Goal: Transaction & Acquisition: Purchase product/service

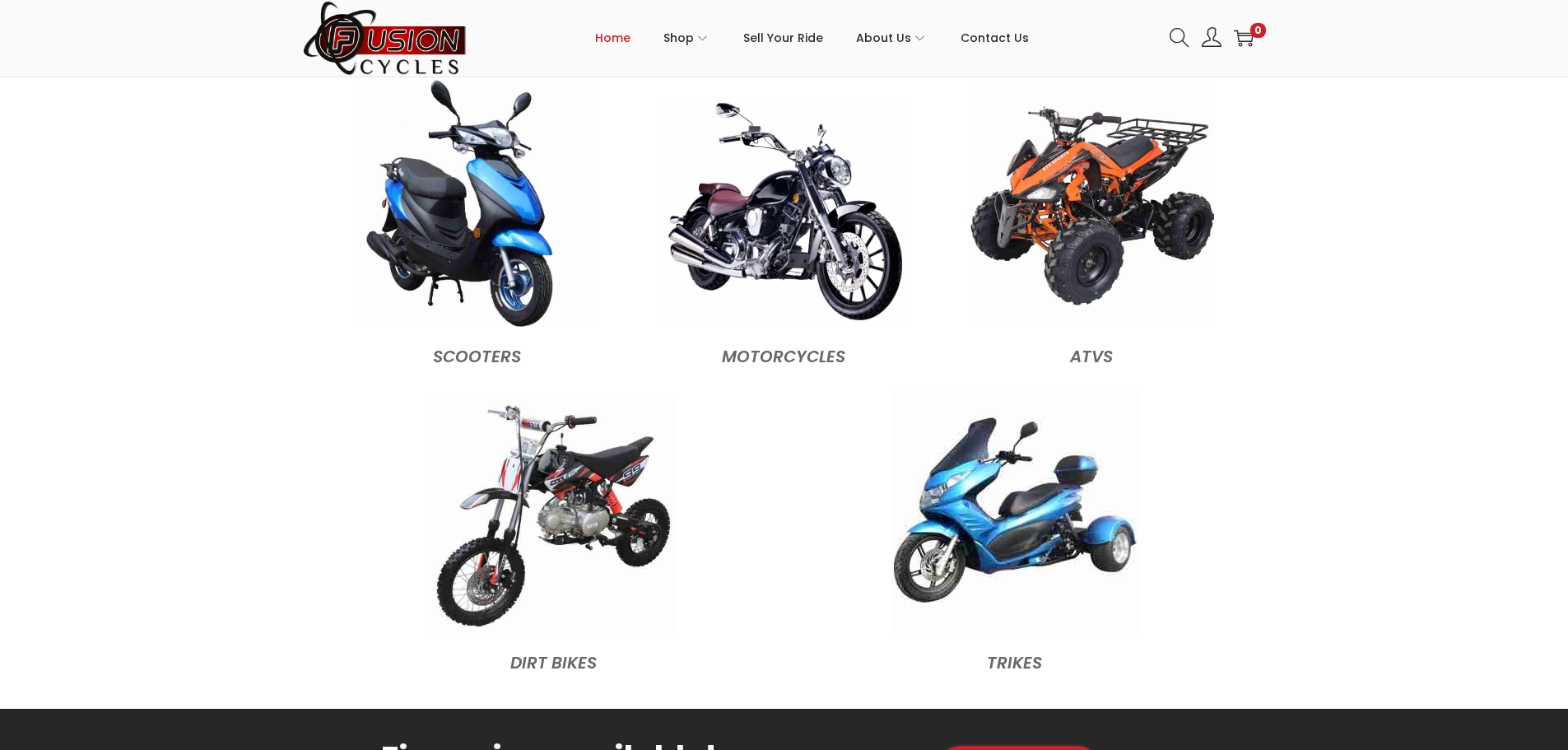
scroll to position [1729, 0]
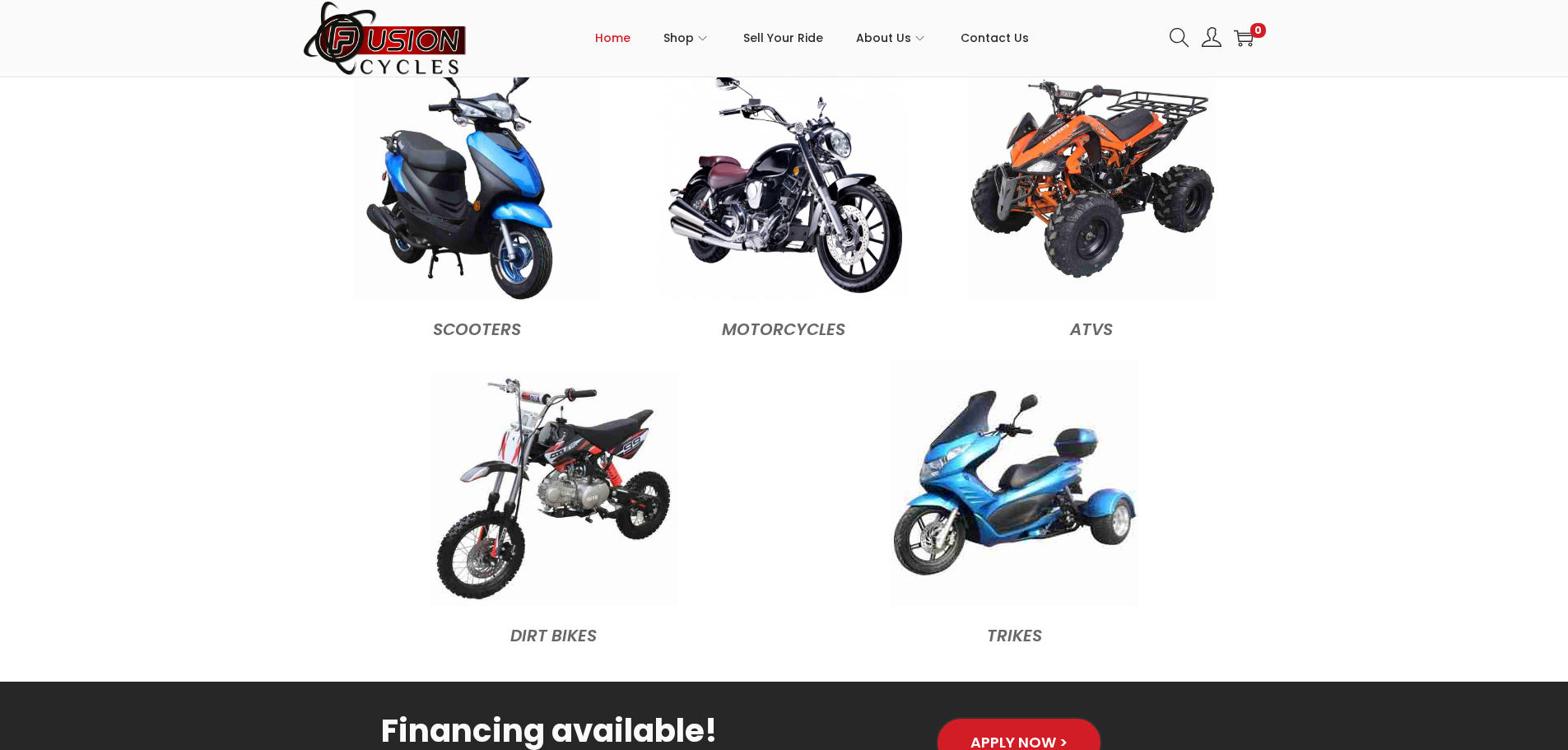
click at [470, 292] on link at bounding box center [477, 176] width 247 height 247
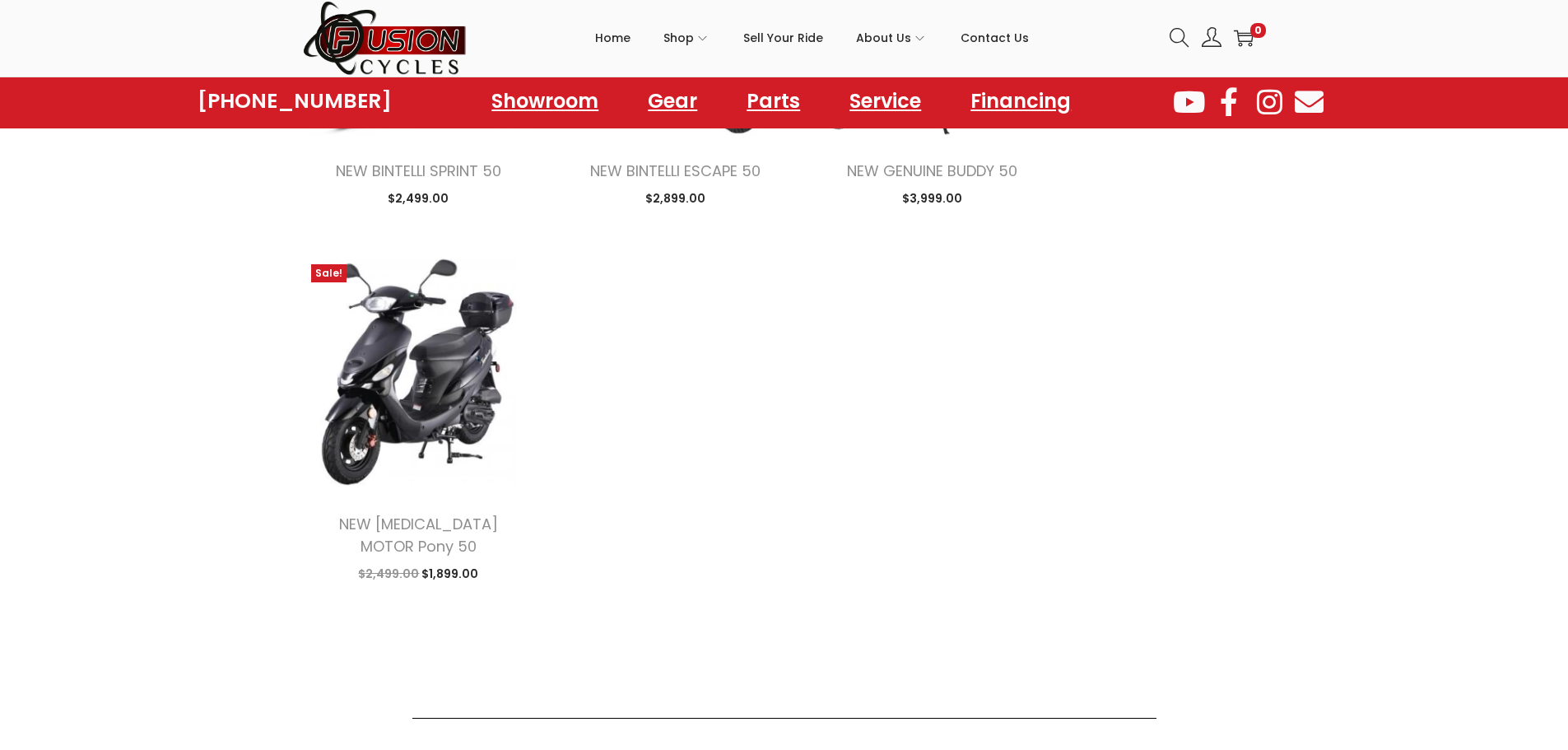
scroll to position [1894, 0]
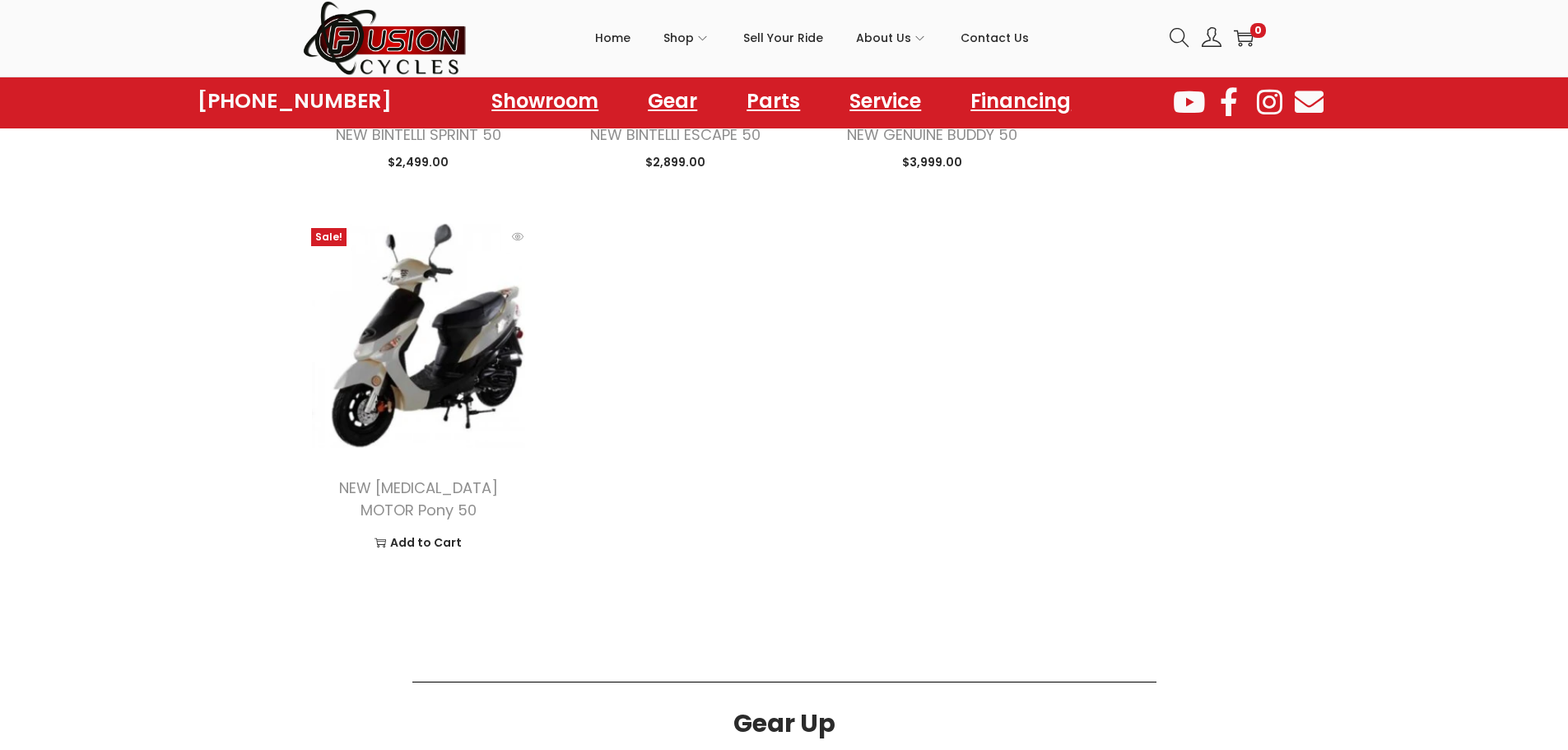
click at [409, 391] on img at bounding box center [419, 336] width 232 height 232
click at [394, 306] on img at bounding box center [419, 336] width 232 height 232
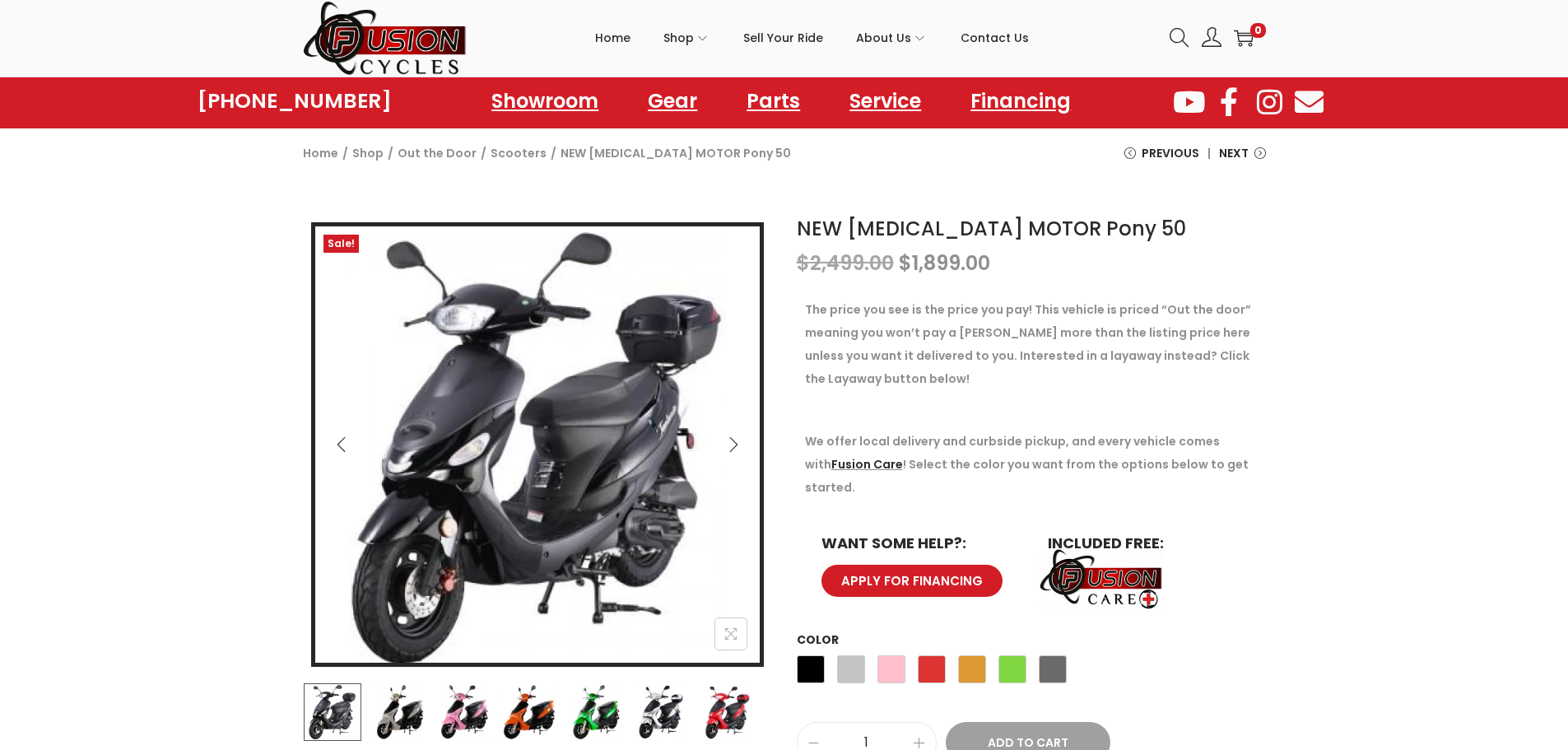
scroll to position [82, 0]
click at [731, 441] on icon "Next" at bounding box center [733, 445] width 16 height 16
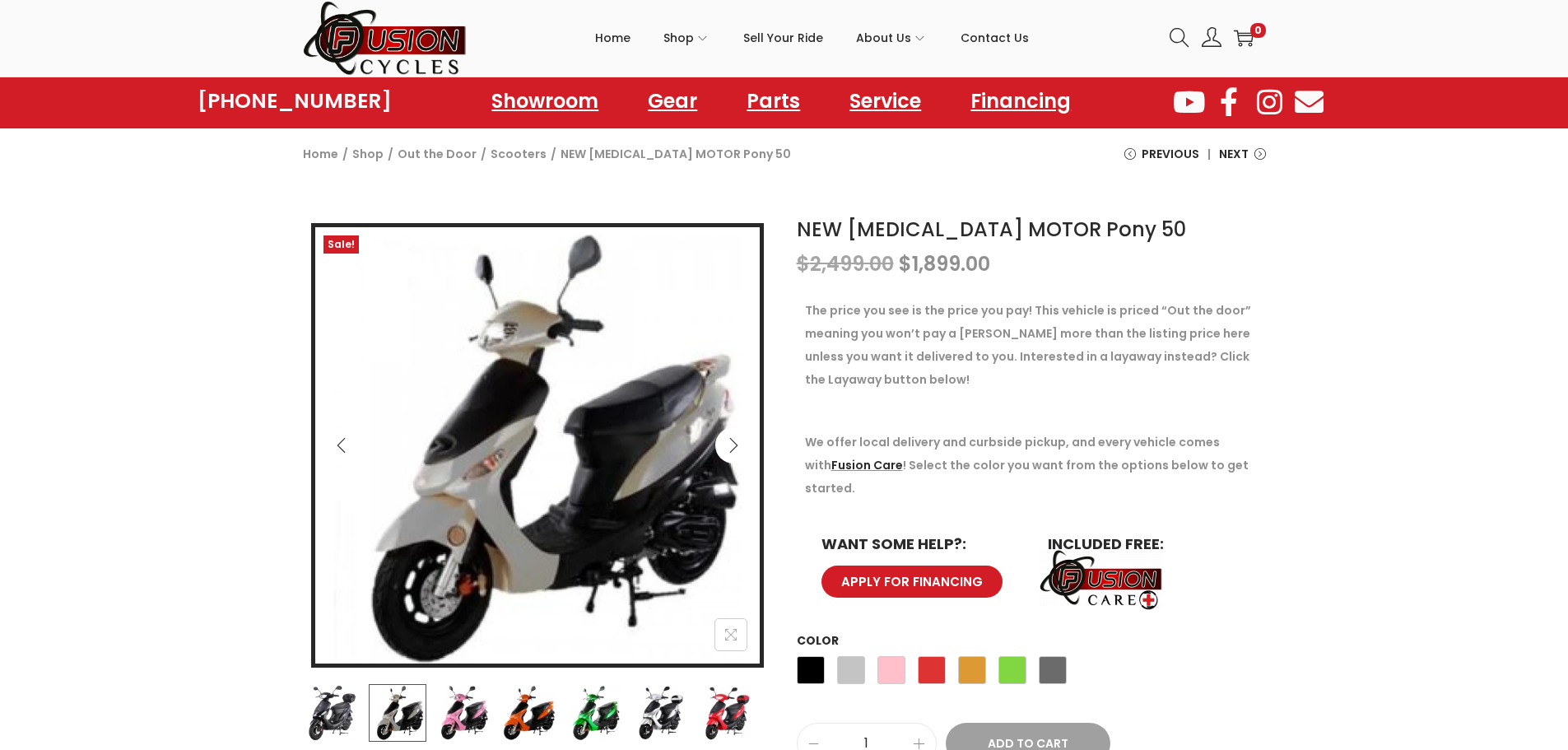
click at [734, 442] on icon "Next" at bounding box center [734, 445] width 9 height 15
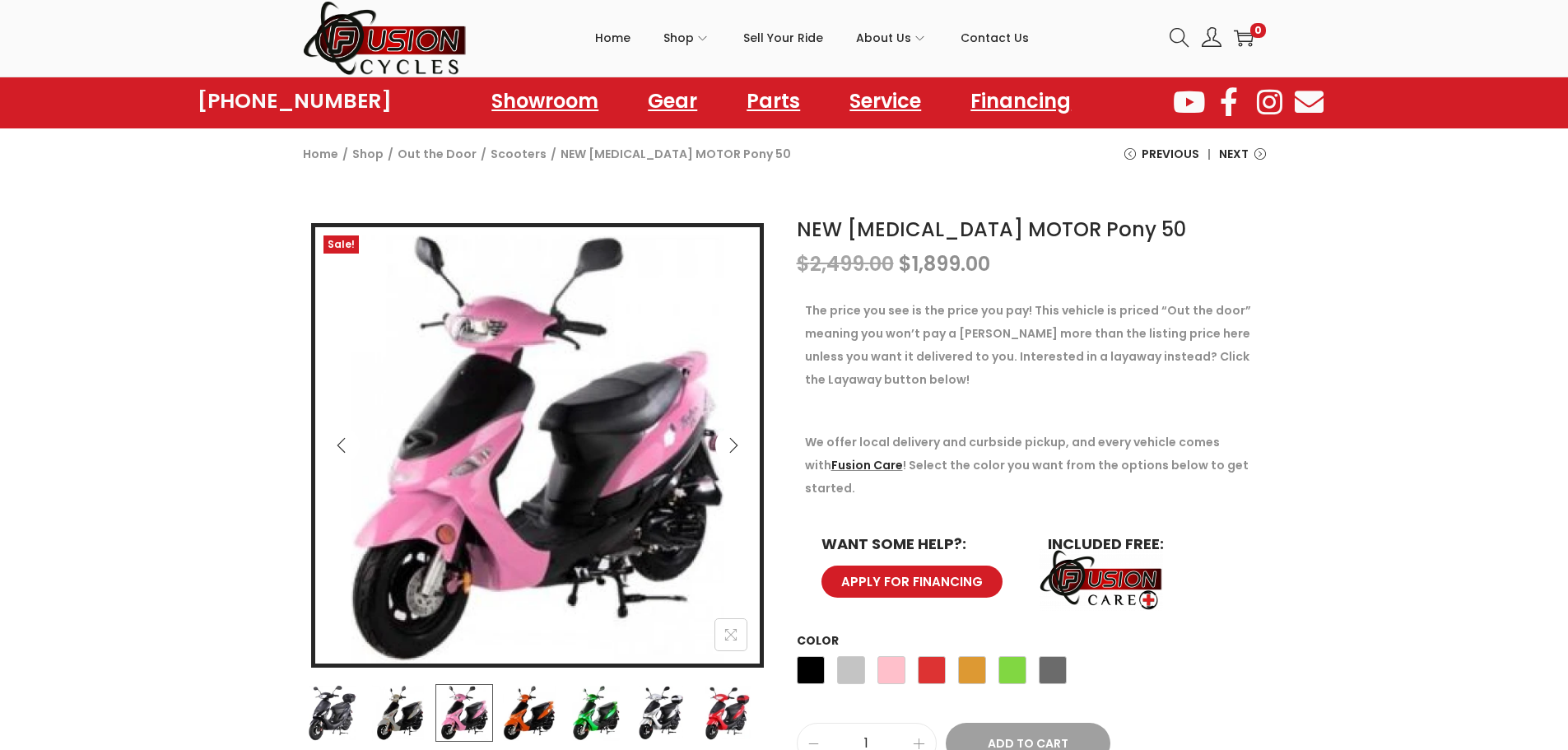
click at [734, 442] on icon "Next" at bounding box center [734, 445] width 9 height 15
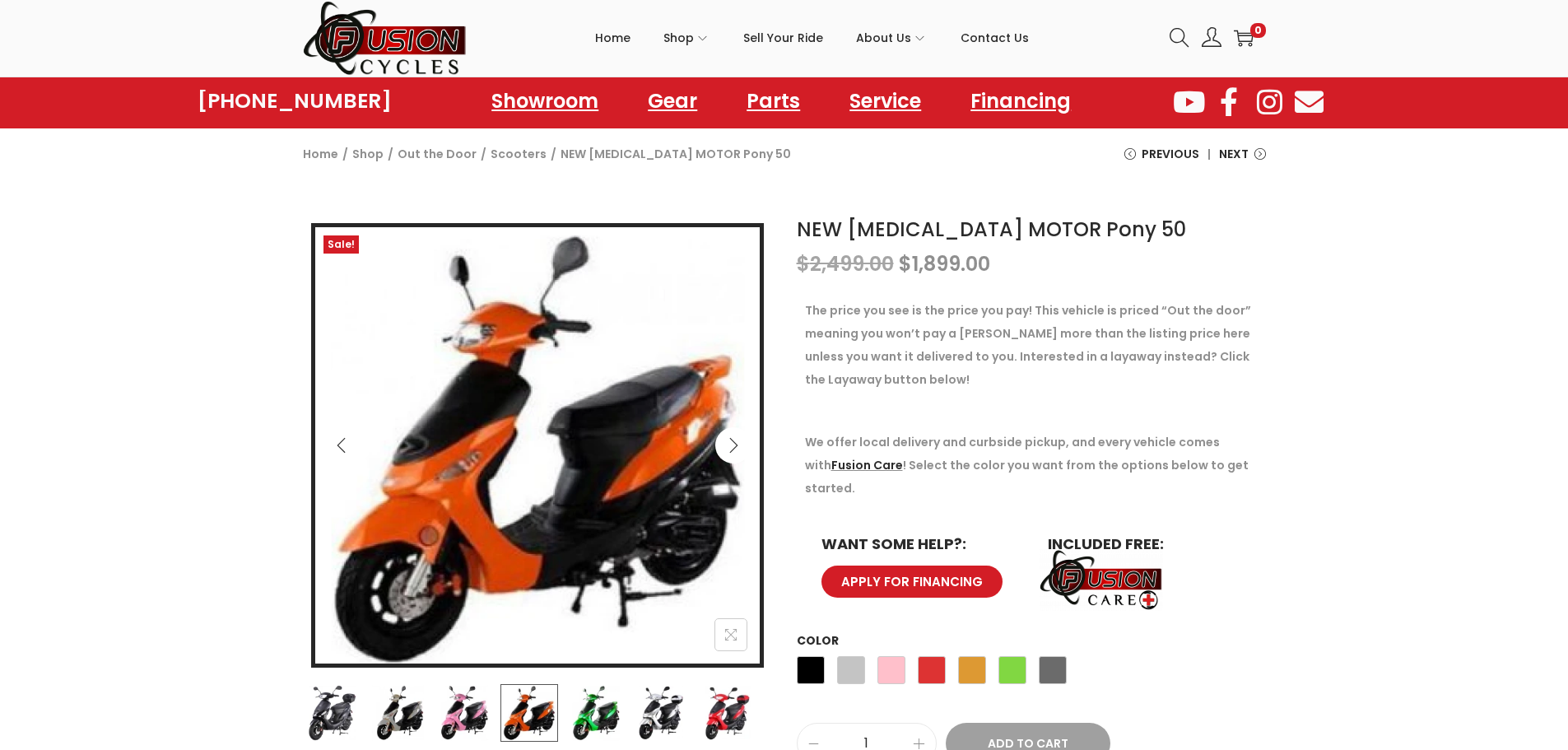
click at [734, 442] on icon "Next" at bounding box center [734, 445] width 9 height 15
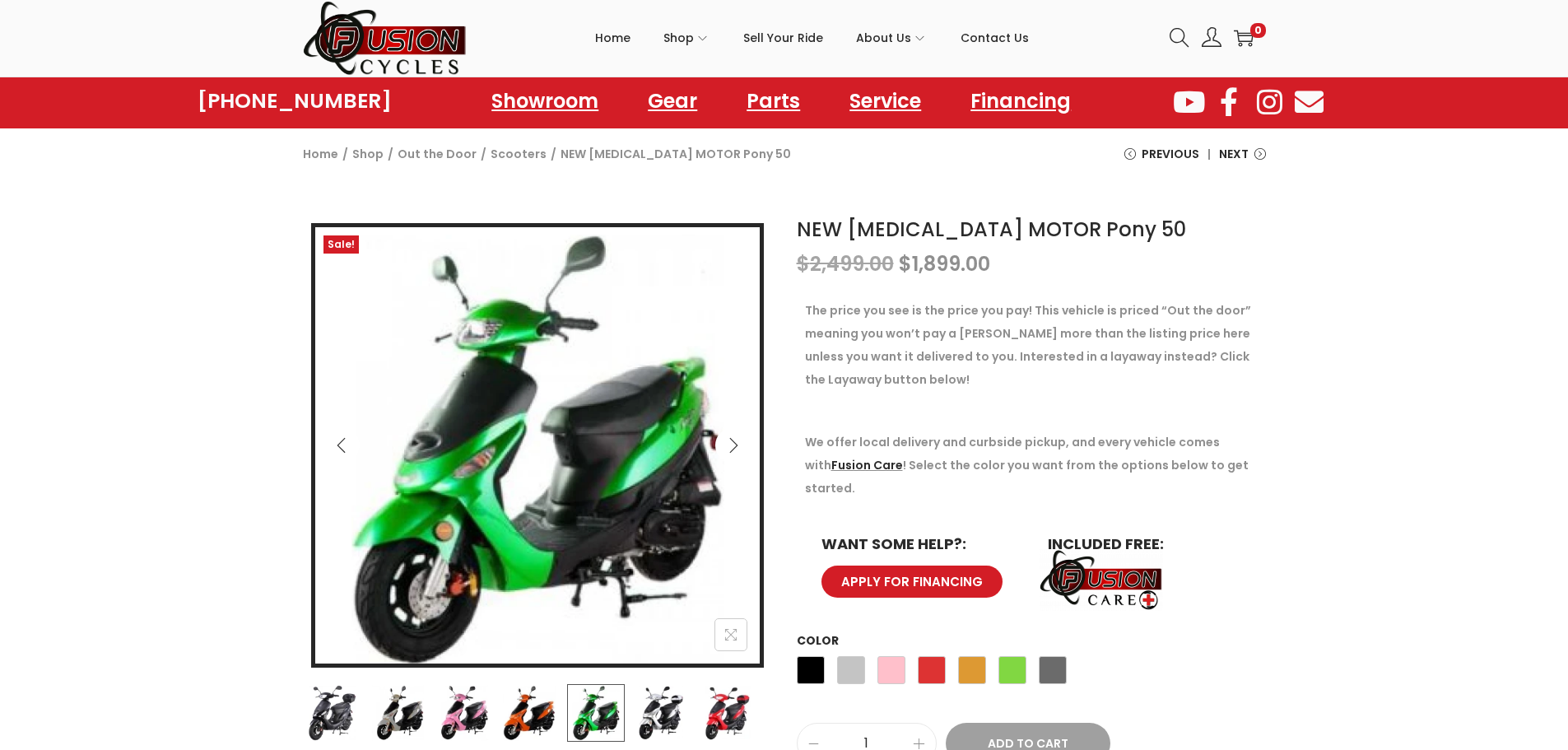
click at [734, 442] on icon "Next" at bounding box center [734, 445] width 9 height 15
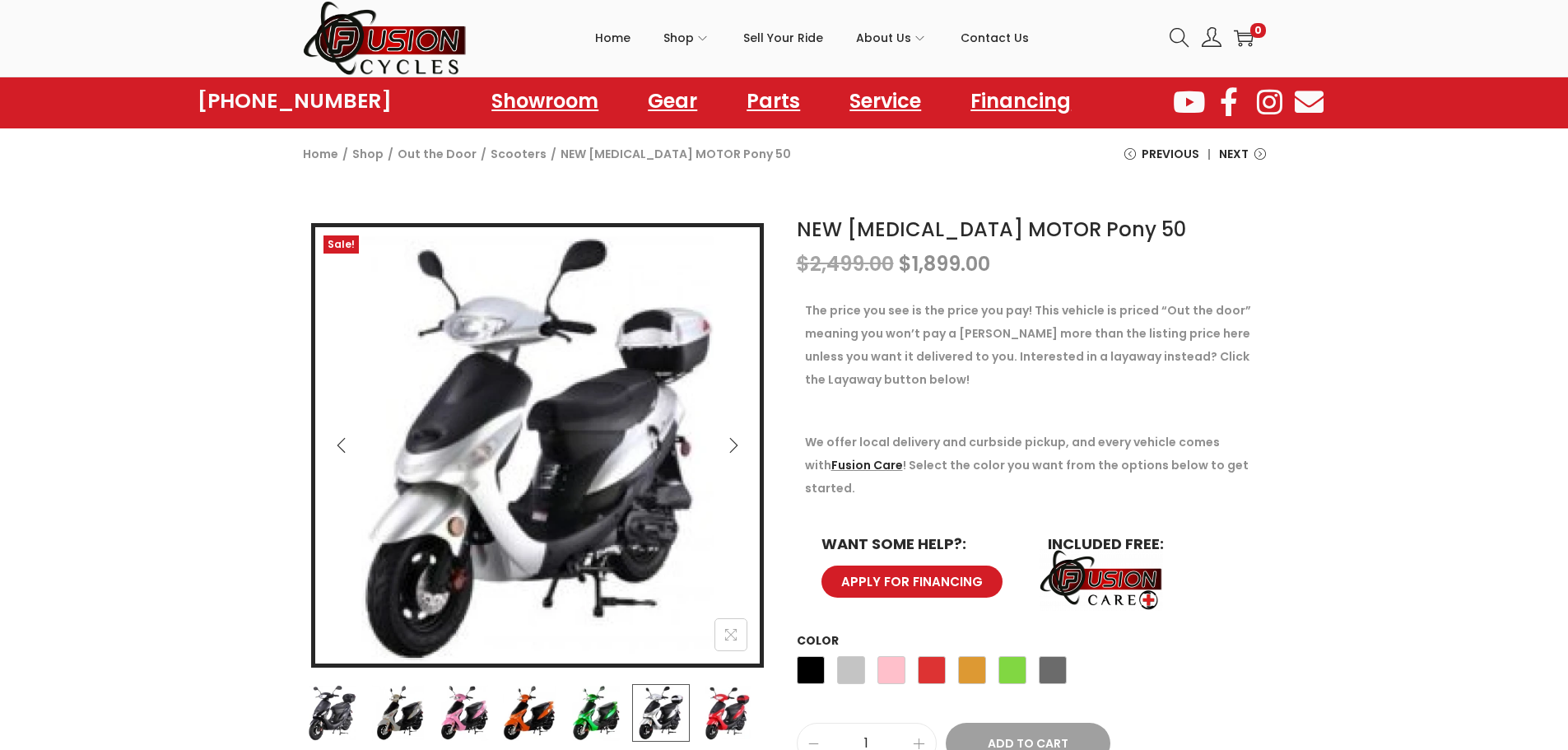
click at [734, 442] on icon "Next" at bounding box center [734, 445] width 9 height 15
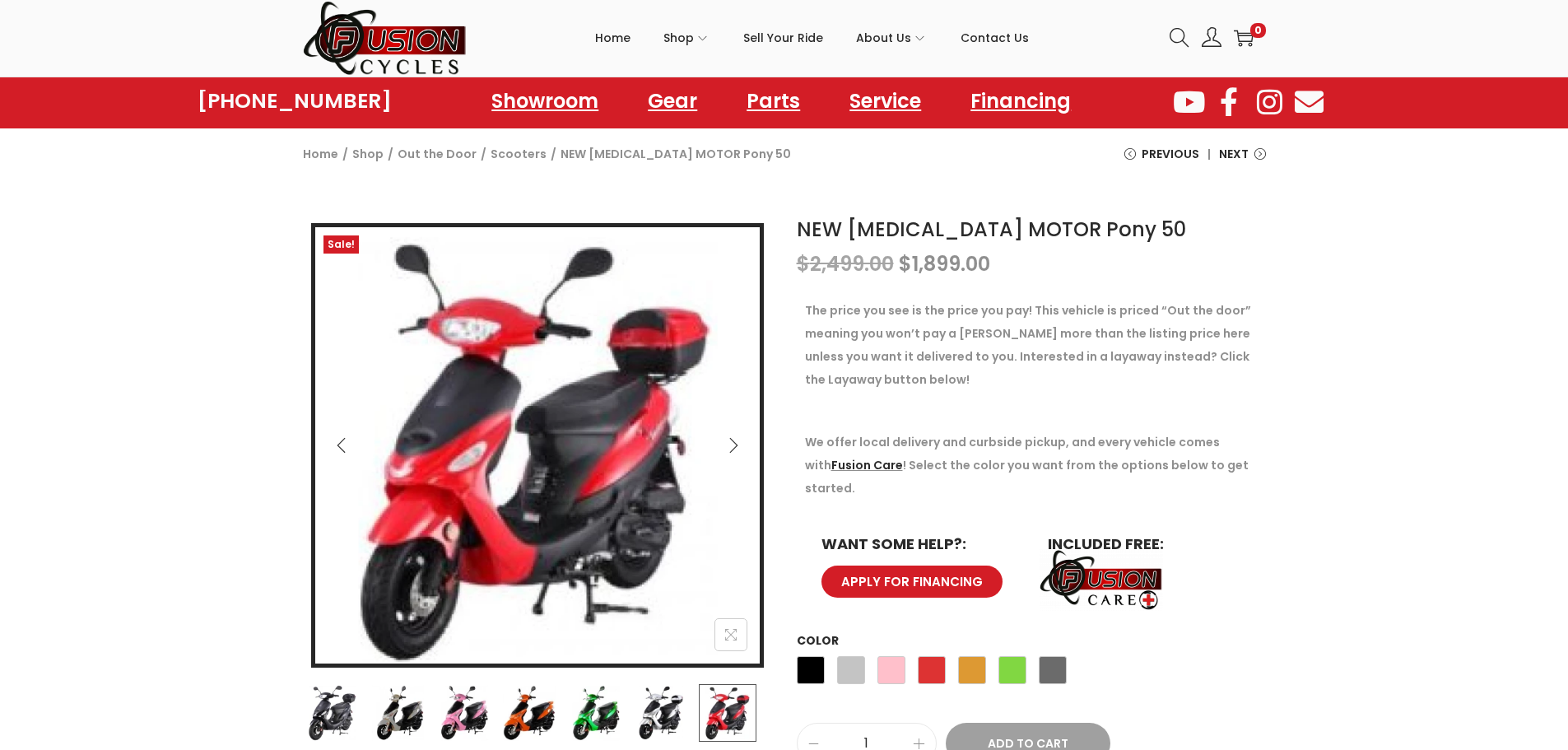
click at [734, 442] on icon "Next" at bounding box center [734, 445] width 9 height 15
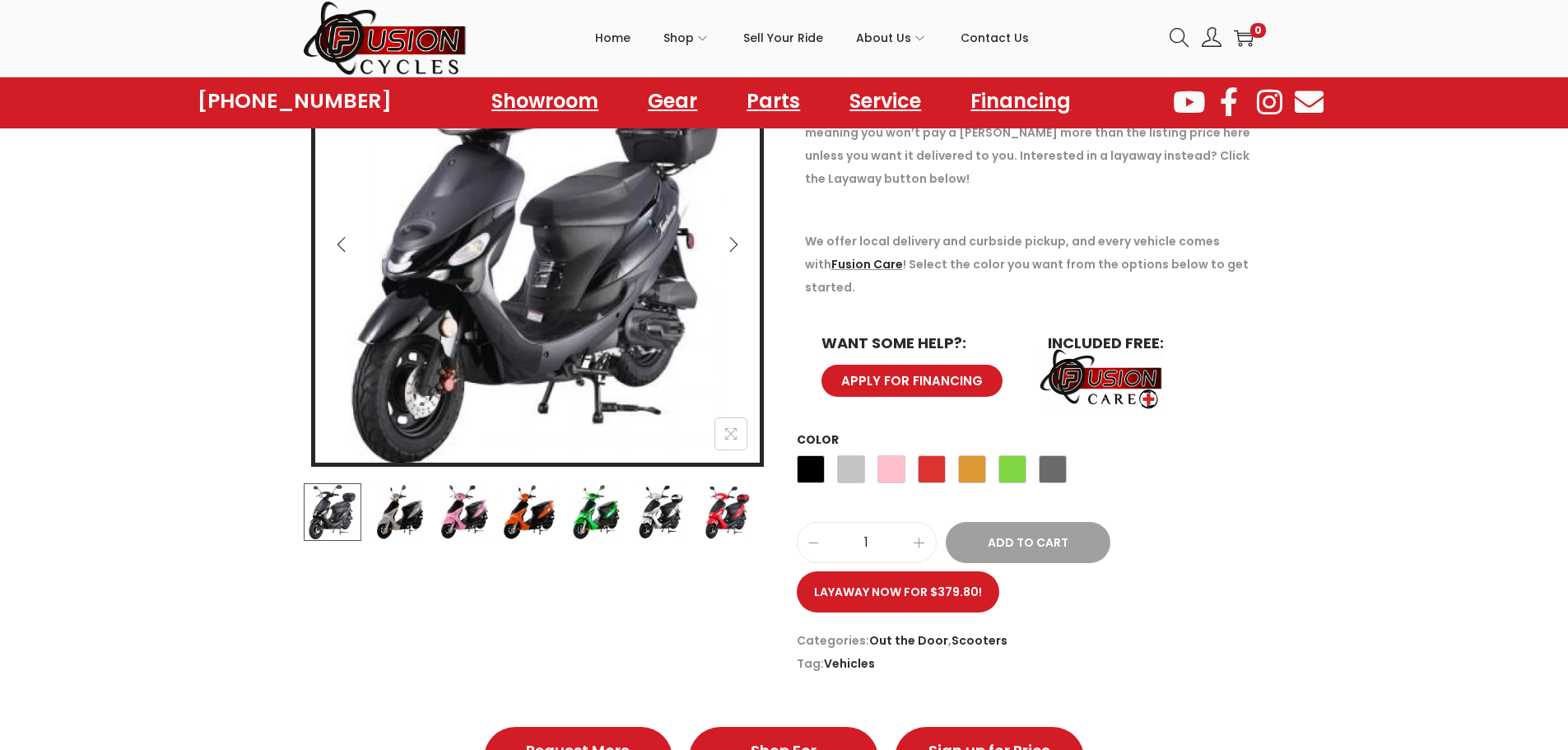
scroll to position [0, 0]
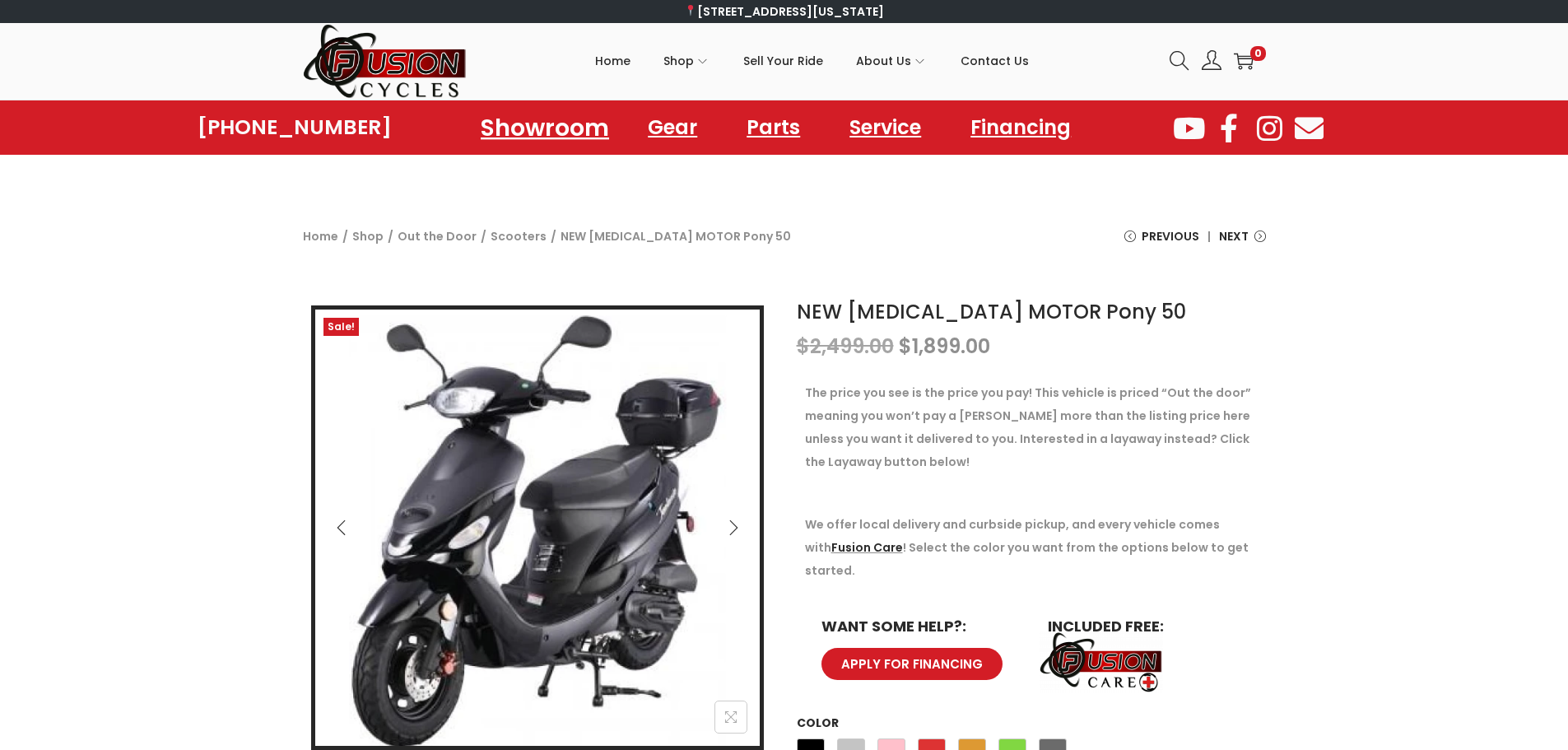
click at [564, 127] on link "Showroom" at bounding box center [545, 126] width 168 height 45
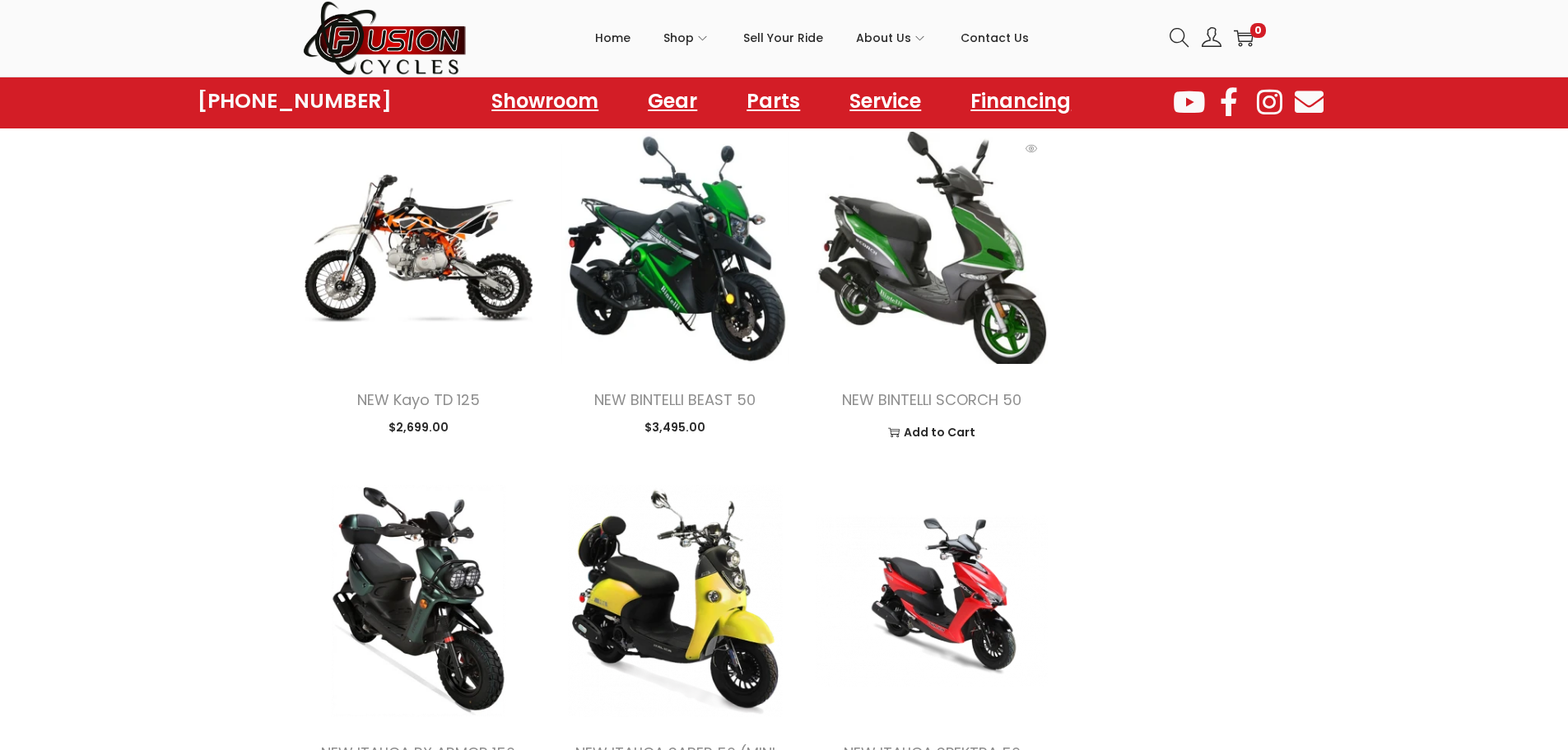
scroll to position [2141, 0]
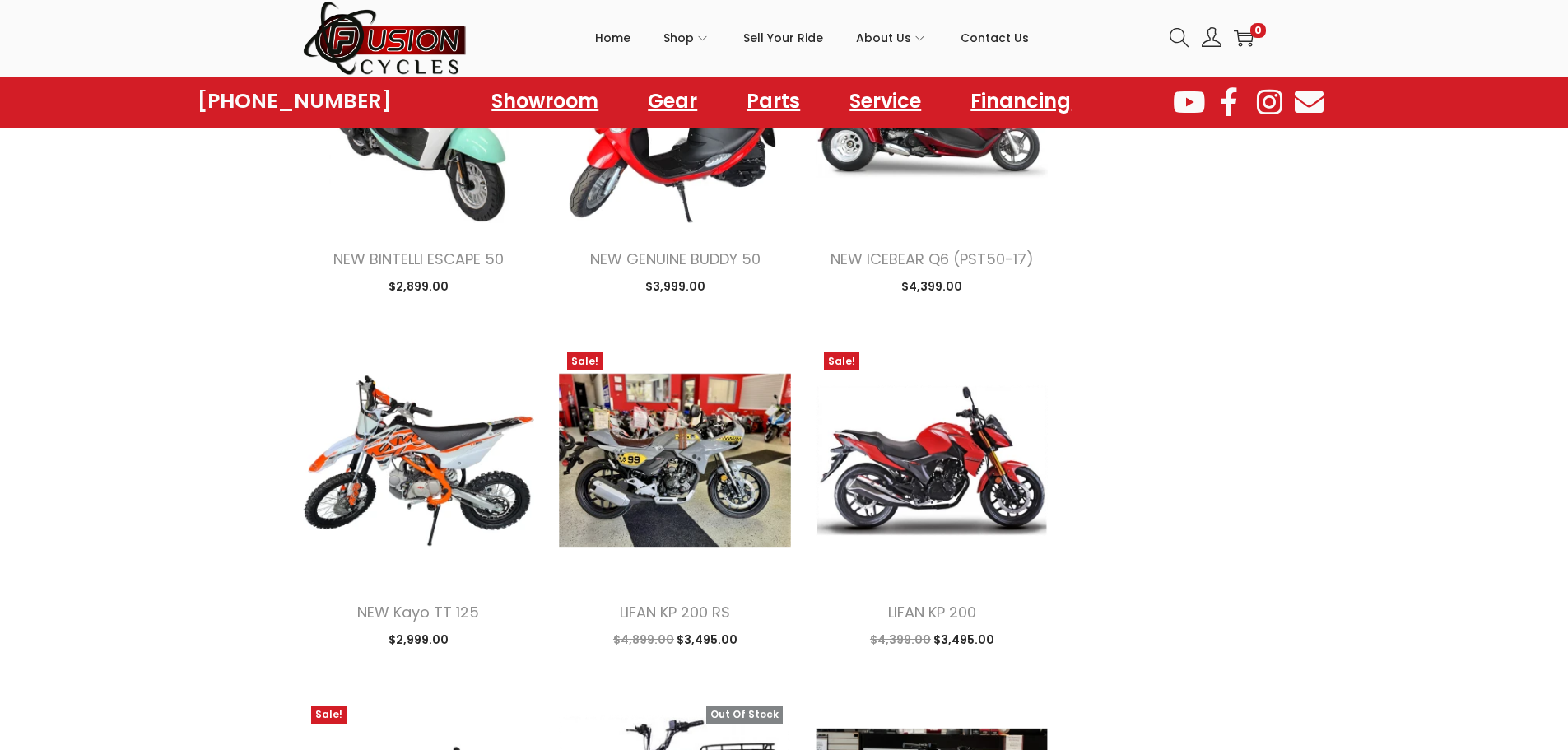
scroll to position [3211, 0]
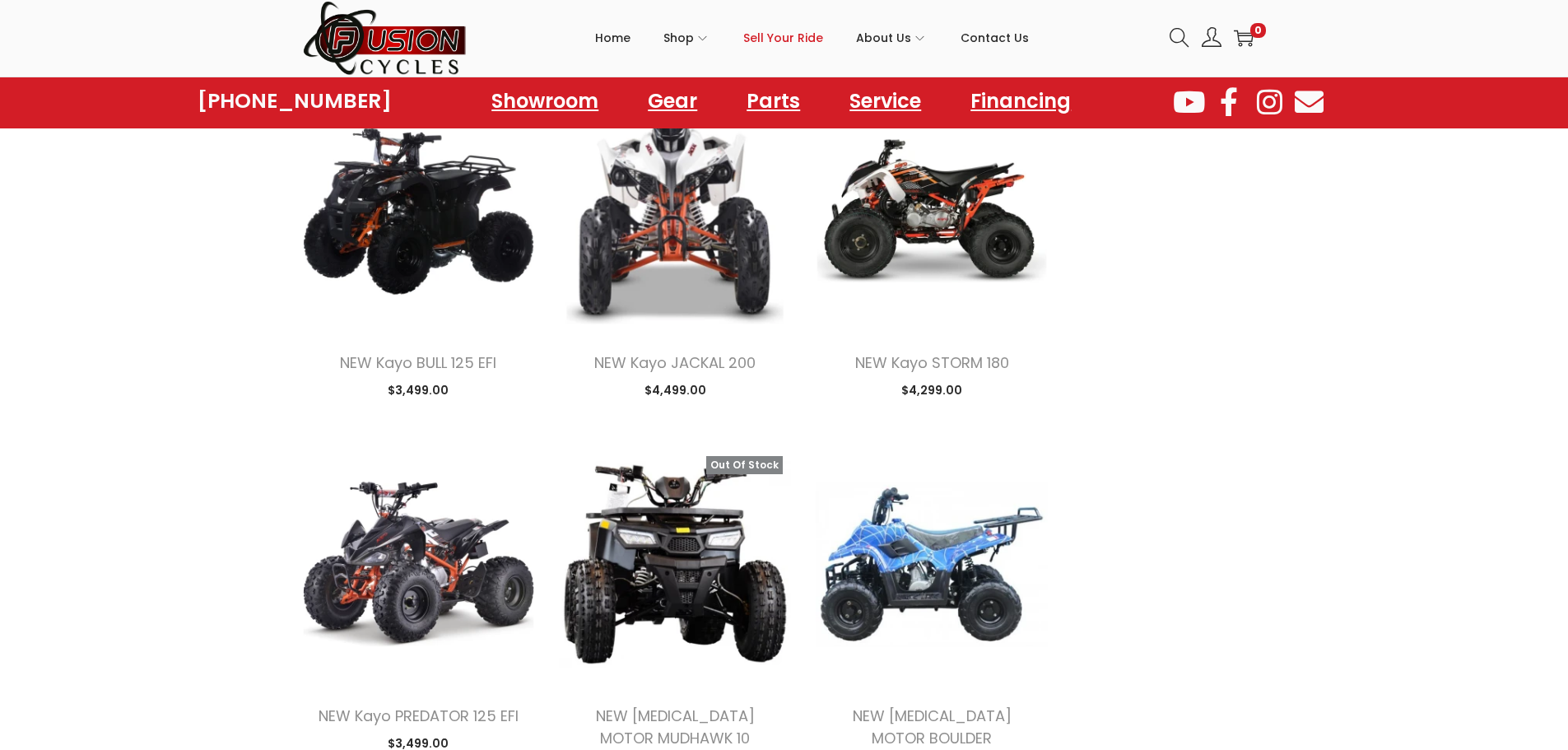
scroll to position [4612, 0]
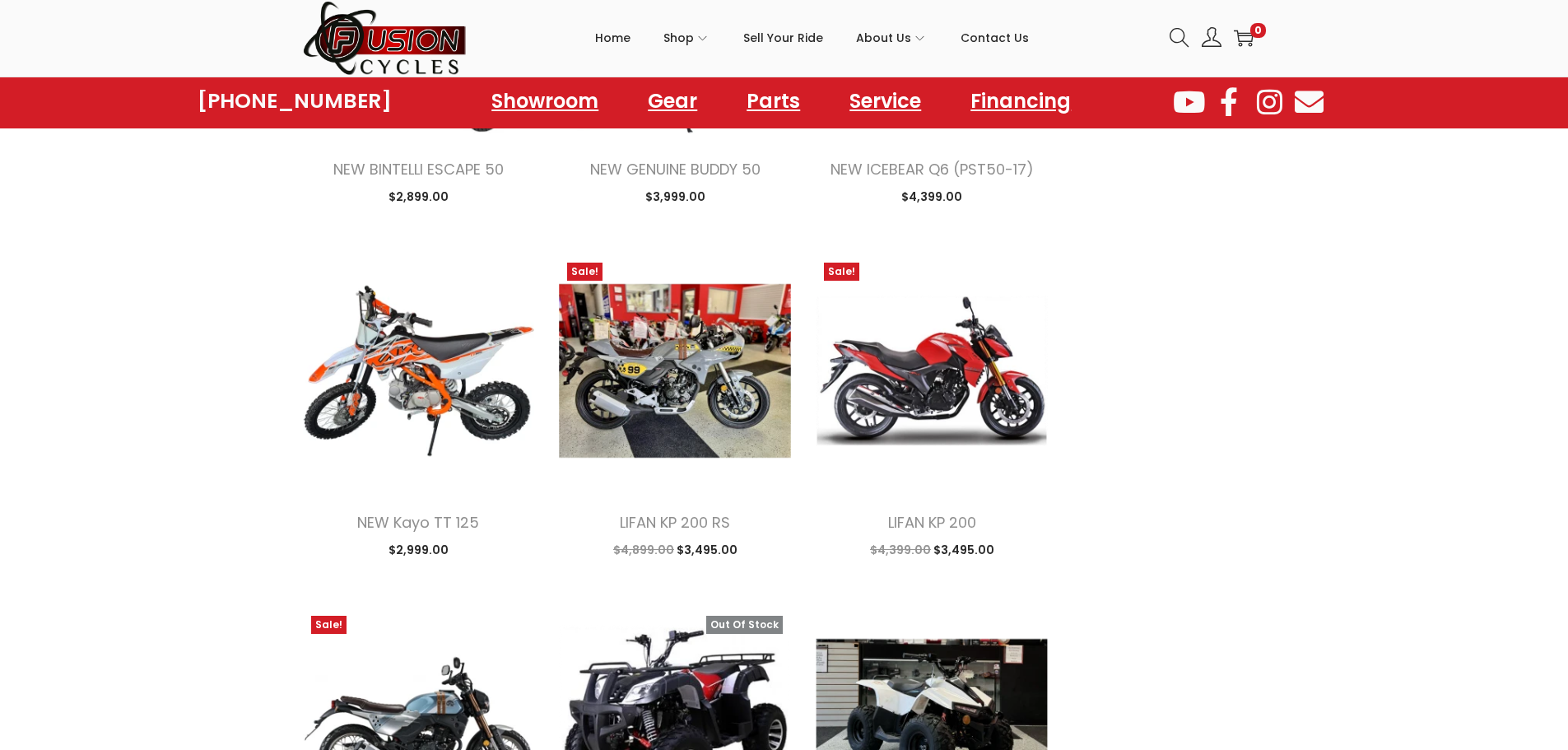
scroll to position [2388, 0]
